Goal: Task Accomplishment & Management: Use online tool/utility

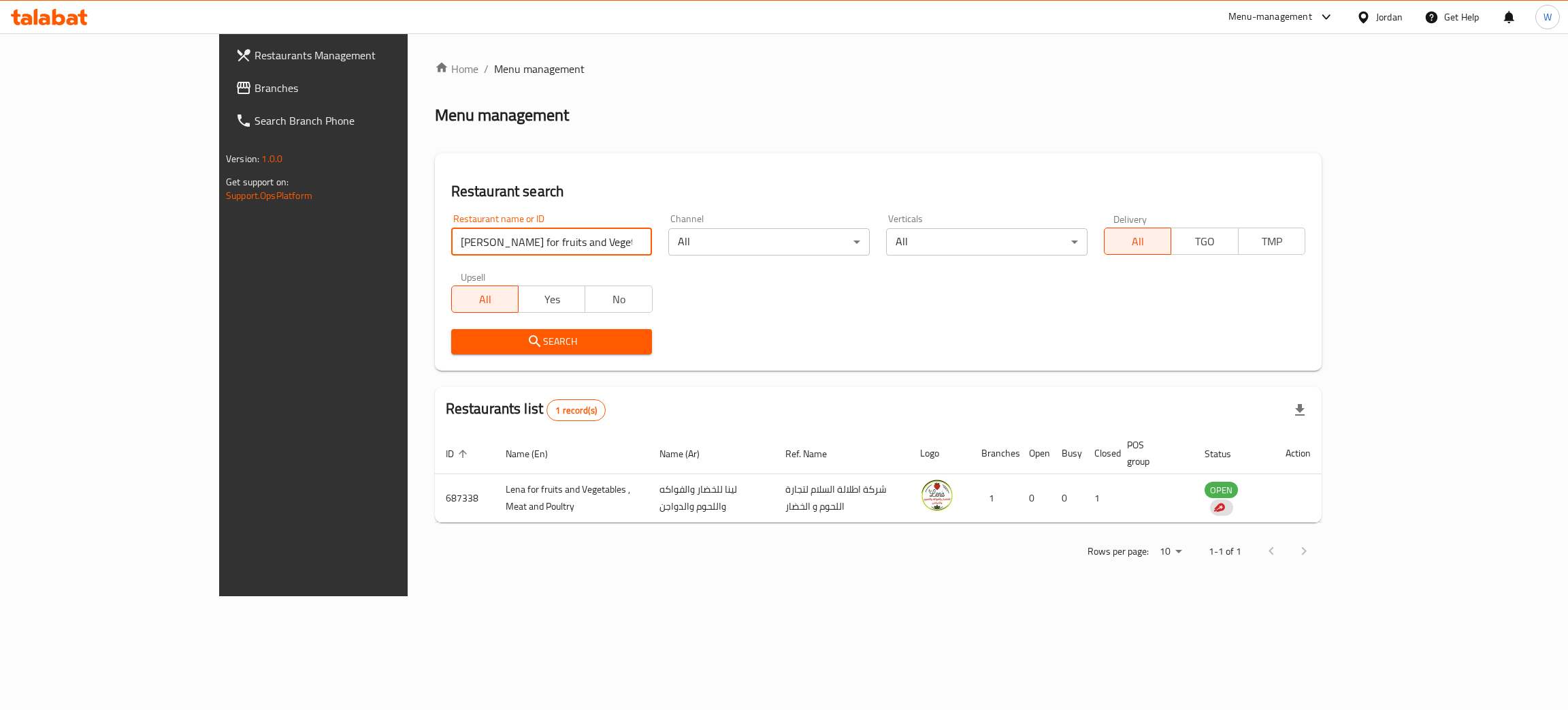
drag, startPoint x: 239, startPoint y: 244, endPoint x: 7, endPoint y: 252, distance: 232.1
click at [219, 253] on div "Restaurants Management Branches Search Branch Phone Version: 1.0.0 Get support …" at bounding box center [784, 315] width 1130 height 563
paste input "Zookeeper"
click button "Search" at bounding box center [552, 341] width 201 height 25
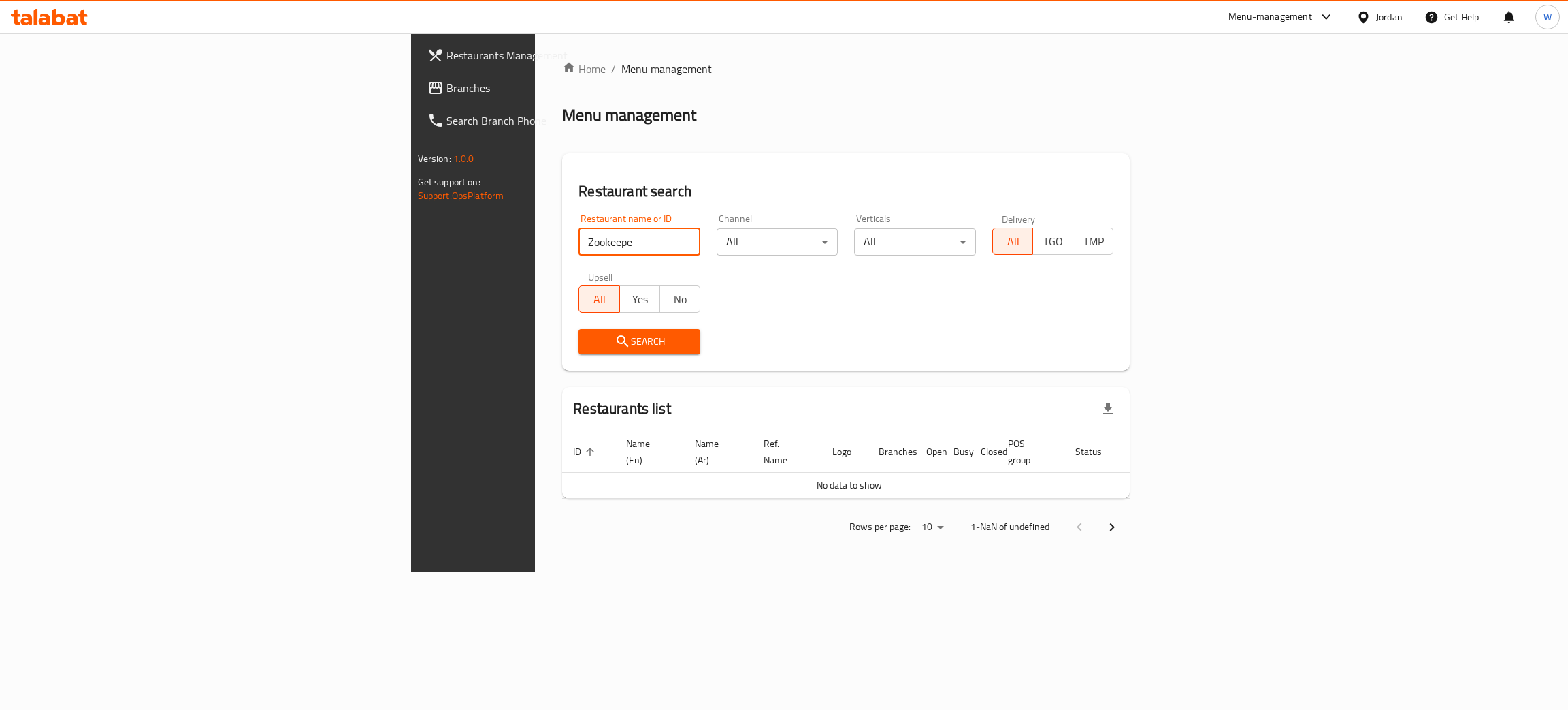
click button "Search" at bounding box center [639, 341] width 122 height 25
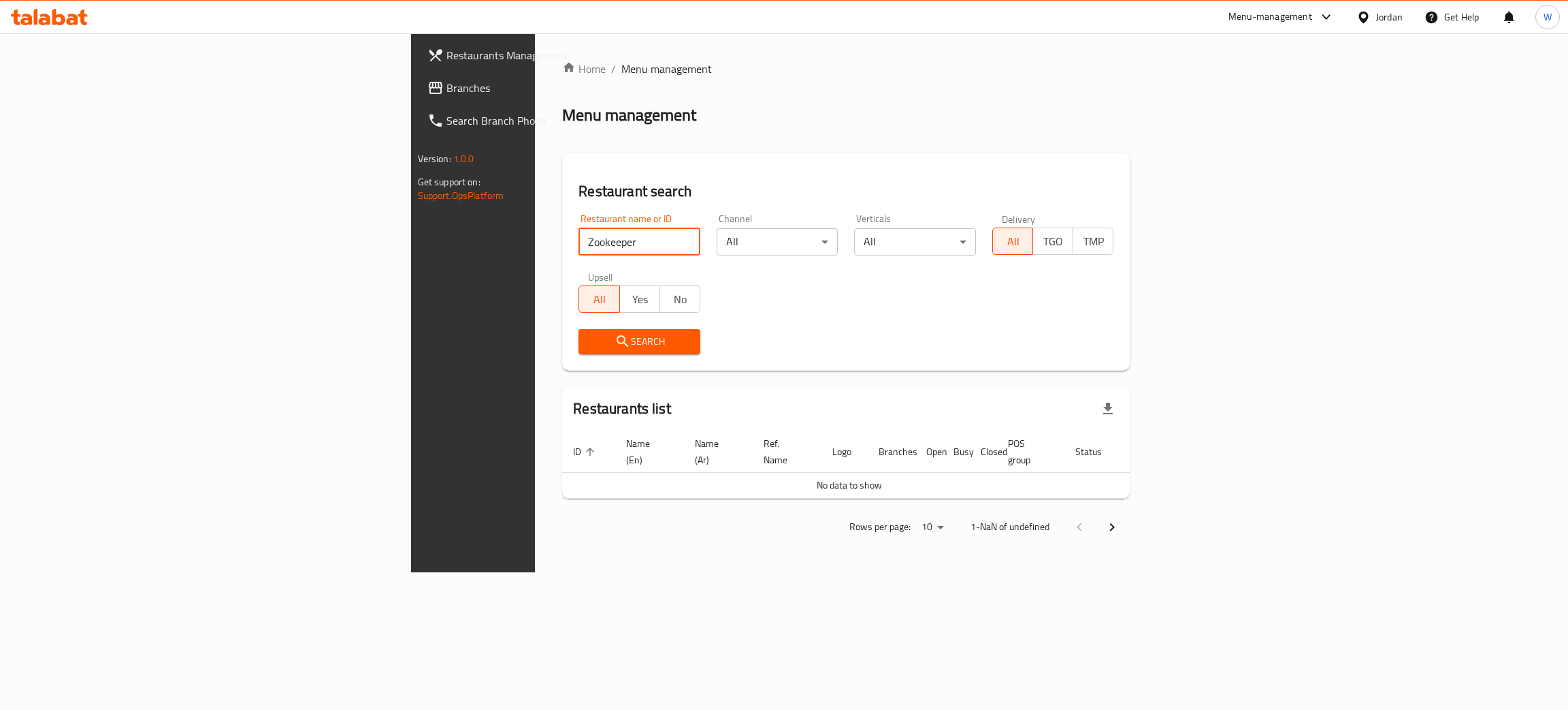
click button "Search" at bounding box center [639, 341] width 122 height 25
click at [589, 345] on span "Search" at bounding box center [639, 341] width 100 height 17
click at [578, 249] on input "Zookeeper" at bounding box center [639, 241] width 122 height 27
click button "Search" at bounding box center [639, 341] width 122 height 25
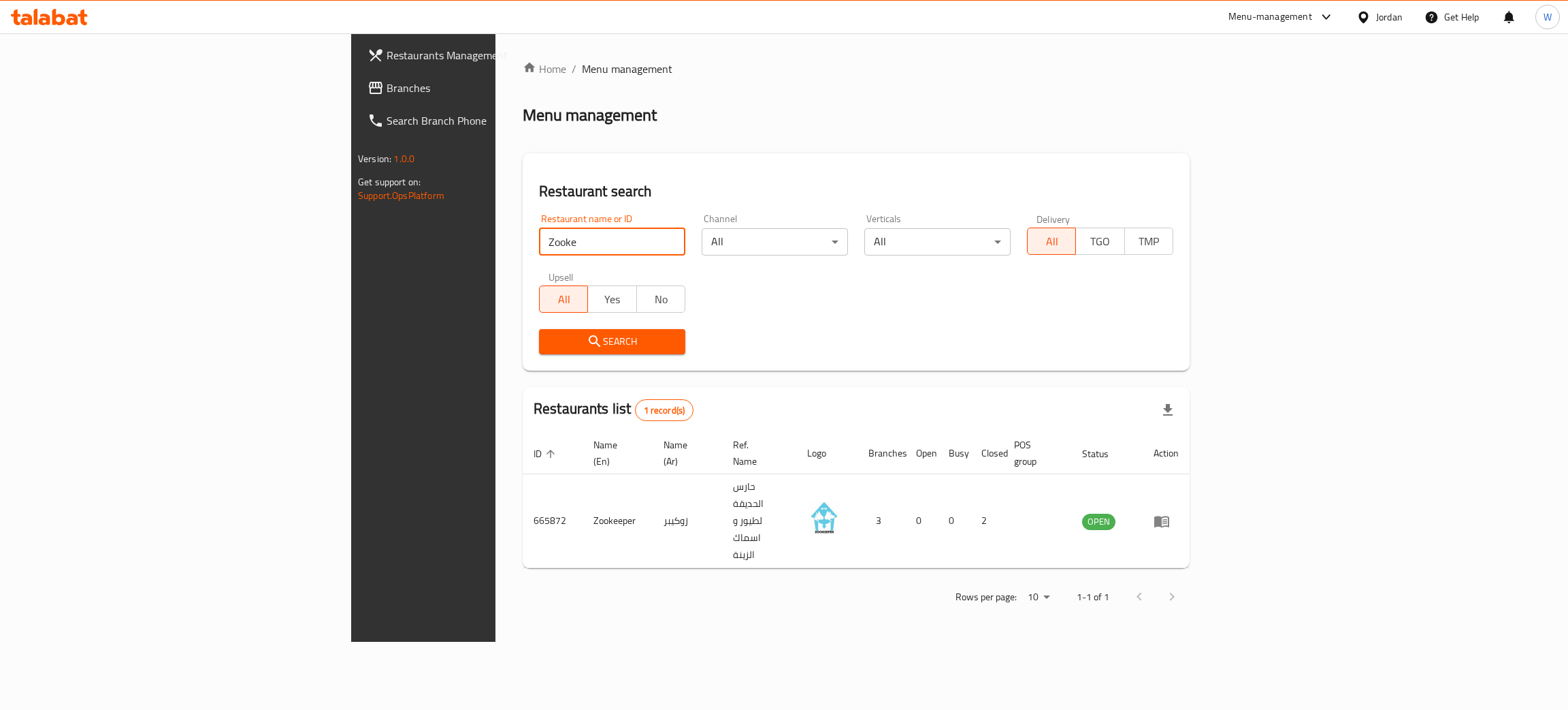
drag, startPoint x: 391, startPoint y: 235, endPoint x: 21, endPoint y: 218, distance: 370.4
click at [351, 226] on div "Restaurants Management Branches Search Branch Phone Version: 1.0.0 Get support …" at bounding box center [784, 337] width 866 height 608
paste input "[PERSON_NAME] Pets Shop"
type input "[PERSON_NAME] Pets Shop"
click at [550, 341] on span "Search" at bounding box center [613, 341] width 125 height 17
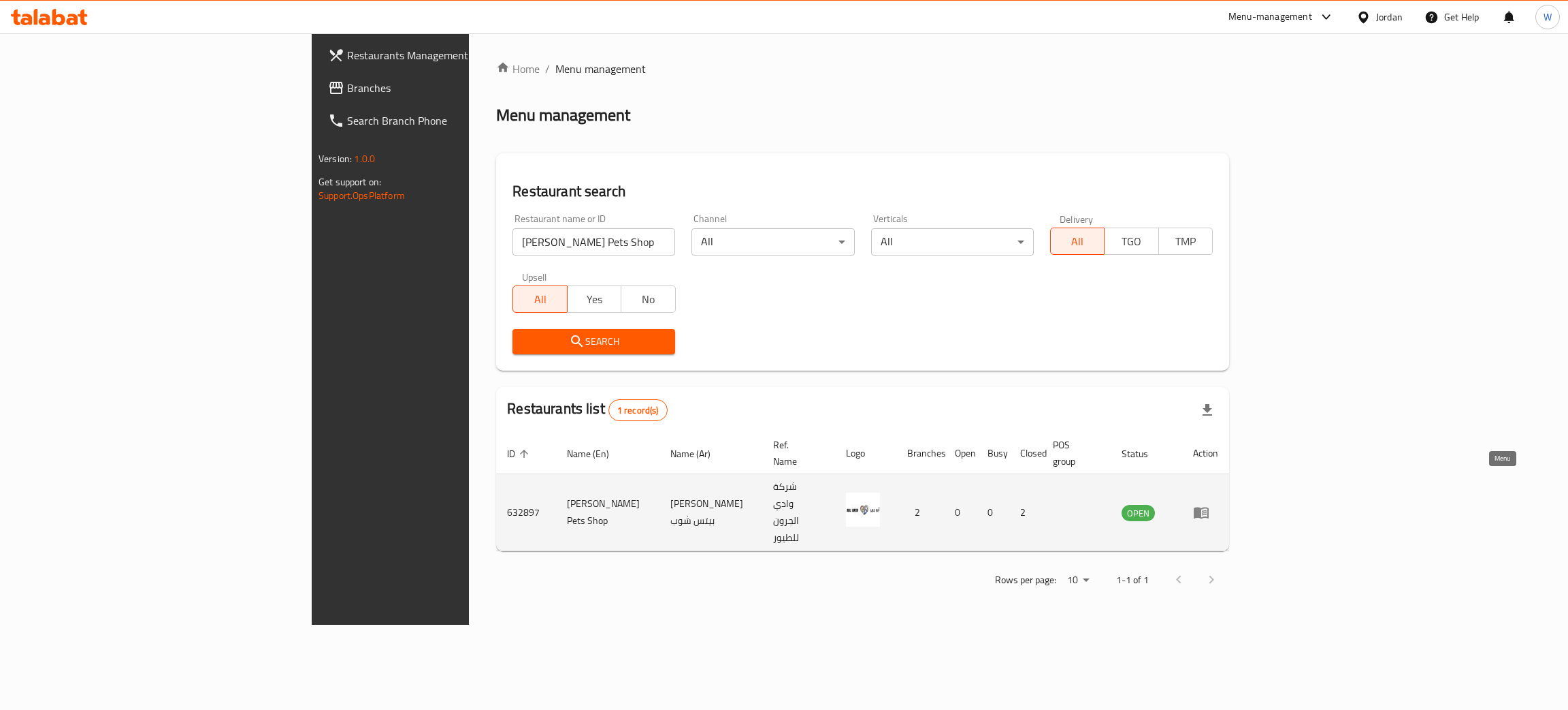
click at [1209, 508] on icon "enhanced table" at bounding box center [1201, 513] width 15 height 11
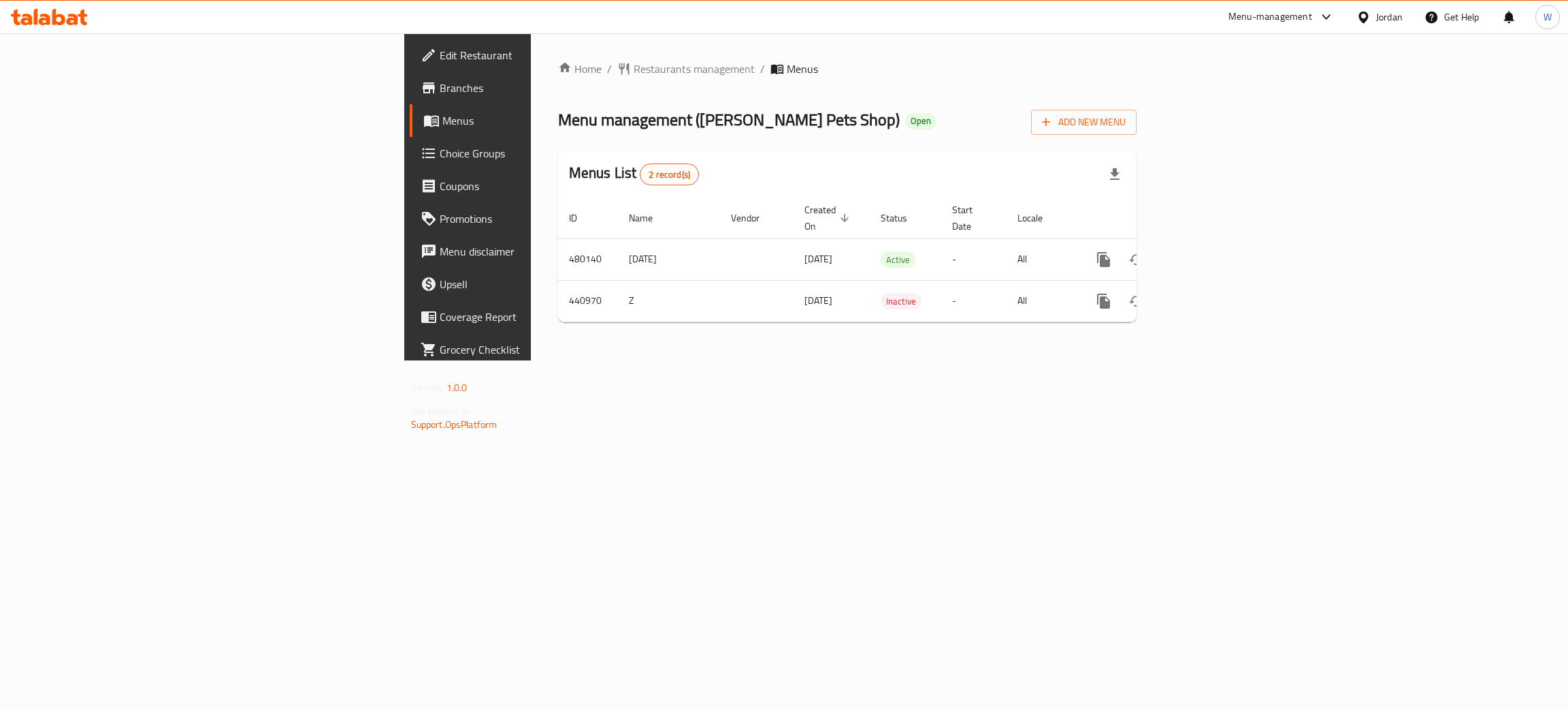
click at [439, 92] on span "Branches" at bounding box center [547, 89] width 216 height 17
click at [1210, 293] on icon "enhanced table" at bounding box center [1202, 301] width 17 height 17
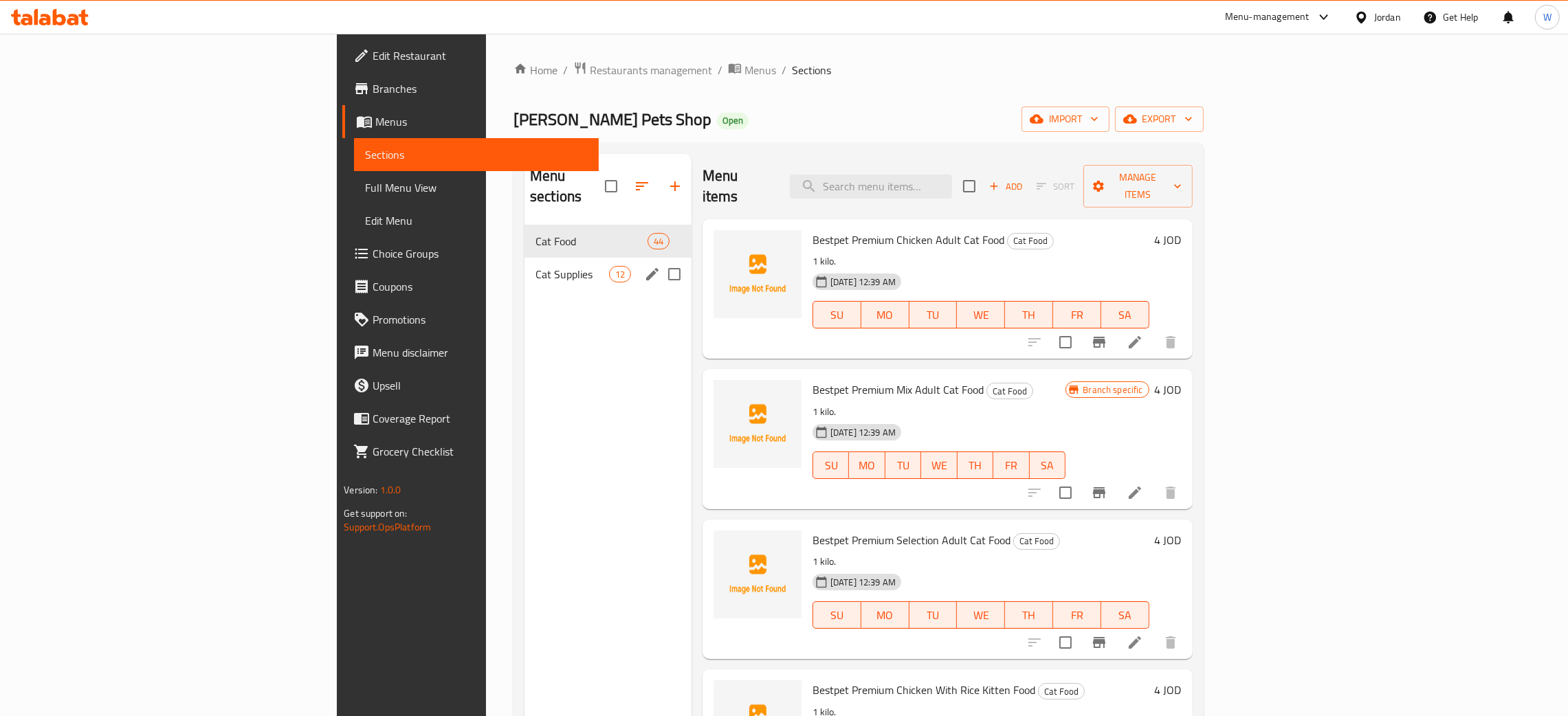
click at [525, 263] on div "Cat Supplies 12" at bounding box center [608, 273] width 167 height 33
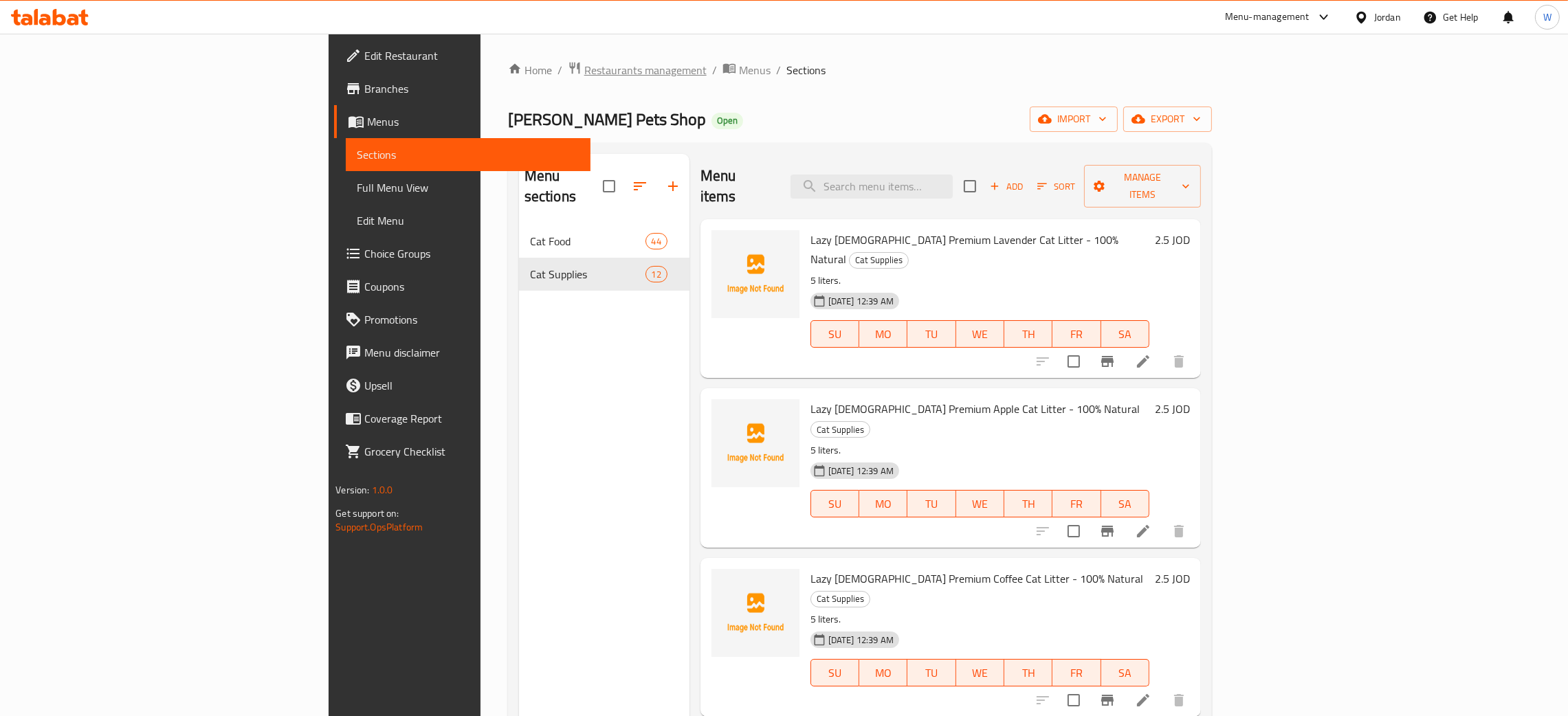
click at [584, 62] on span "Restaurants management" at bounding box center [645, 70] width 122 height 17
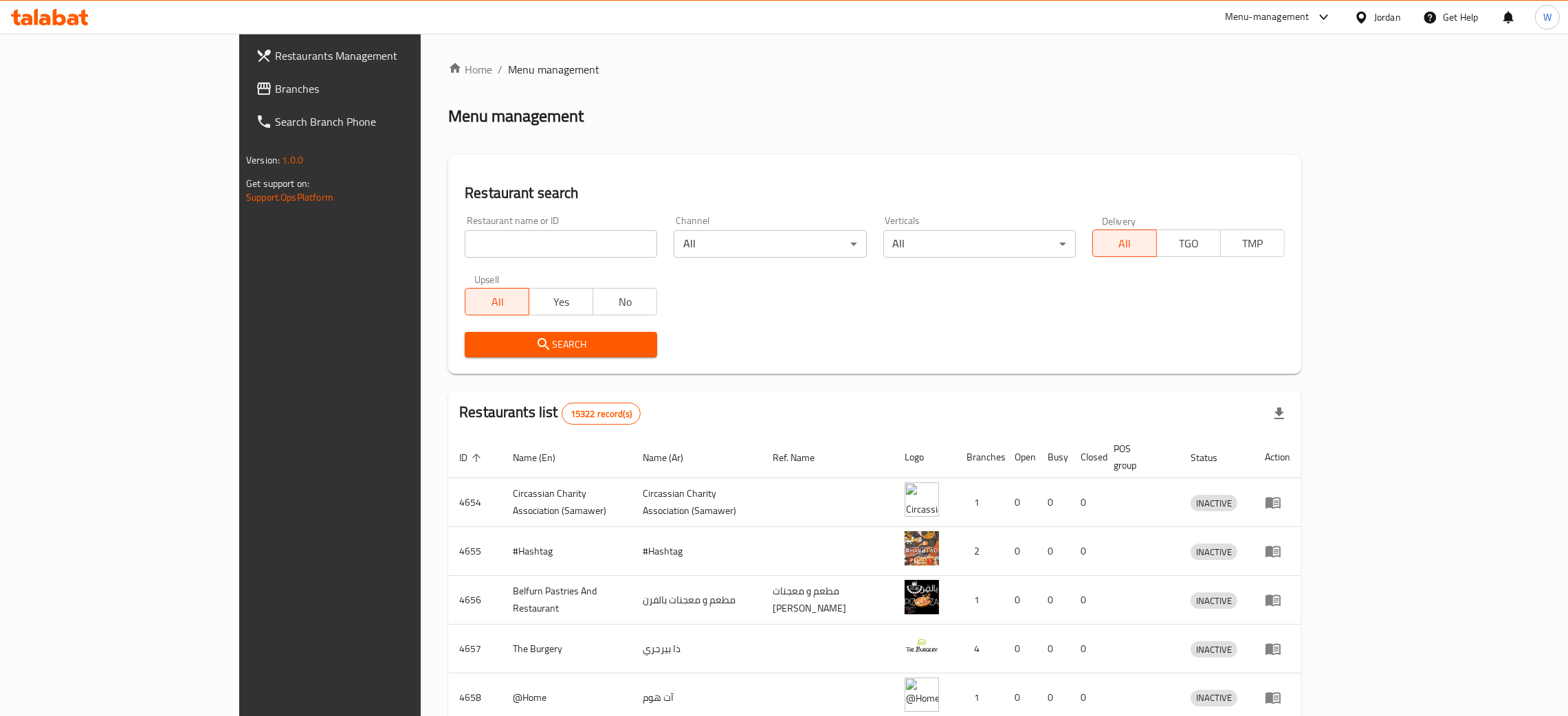
click at [464, 230] on input "search" at bounding box center [560, 243] width 193 height 27
type input "[PERSON_NAME]"
click button "Search" at bounding box center [560, 344] width 193 height 25
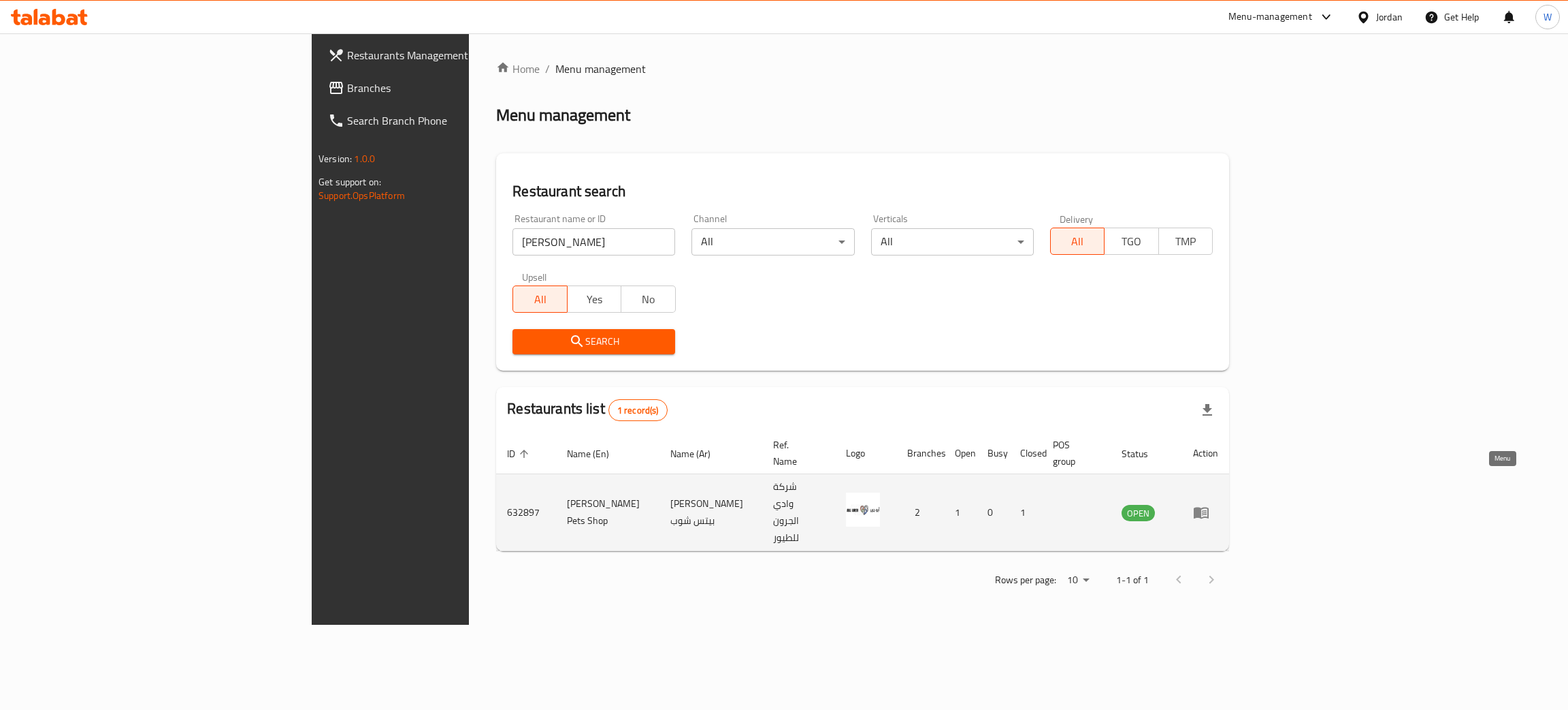
click at [1209, 508] on icon "enhanced table" at bounding box center [1201, 513] width 15 height 11
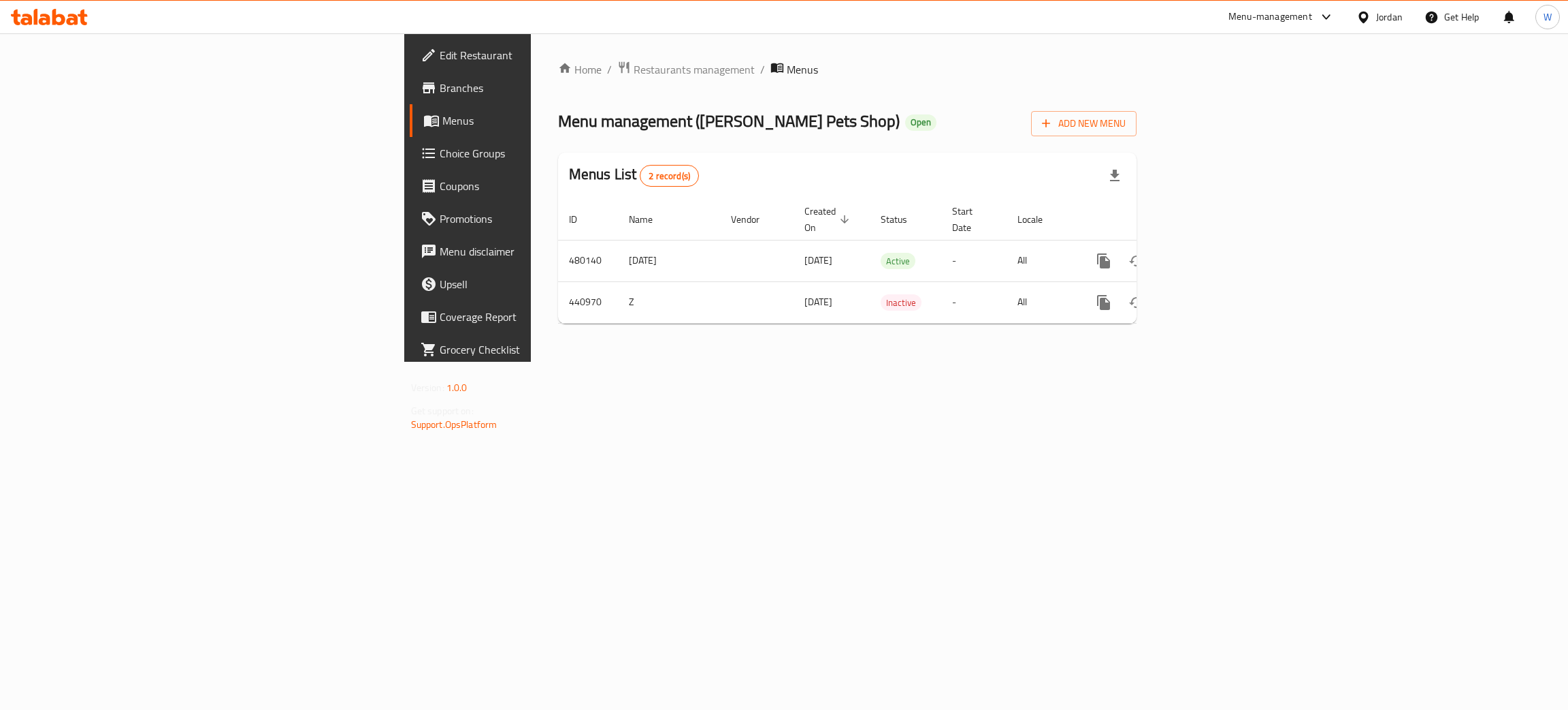
click at [439, 95] on span "Branches" at bounding box center [547, 89] width 216 height 17
